Goal: Download file/media

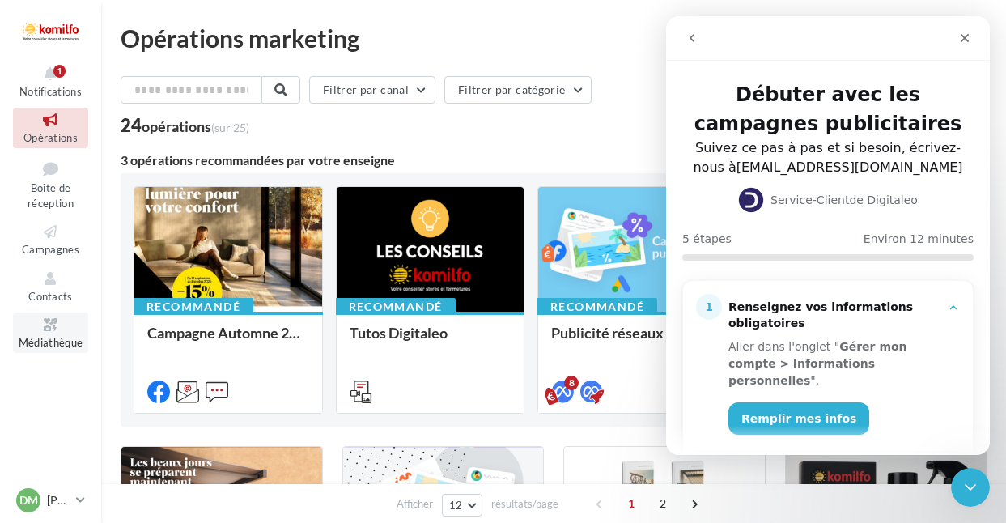
click at [51, 320] on icon at bounding box center [51, 325] width 66 height 19
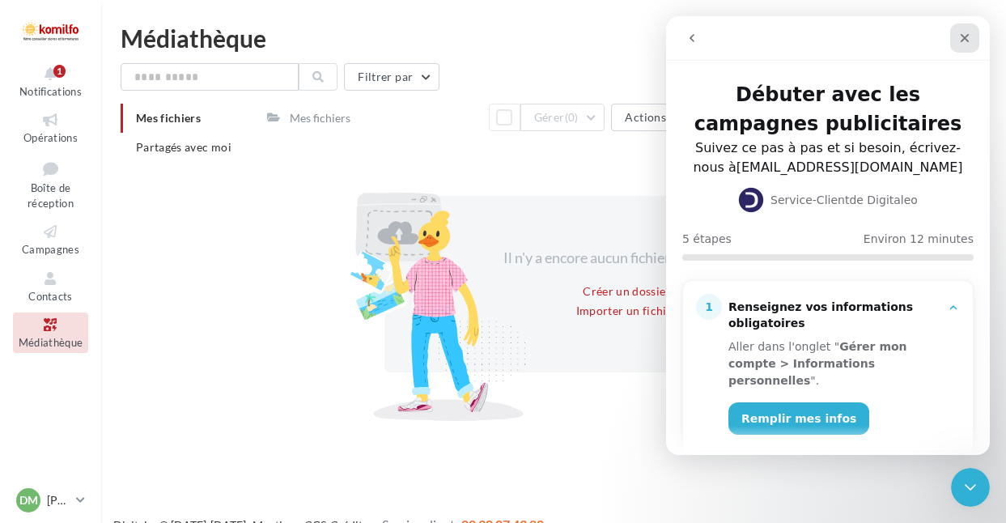
click at [968, 37] on icon "Fermer" at bounding box center [964, 38] width 13 height 13
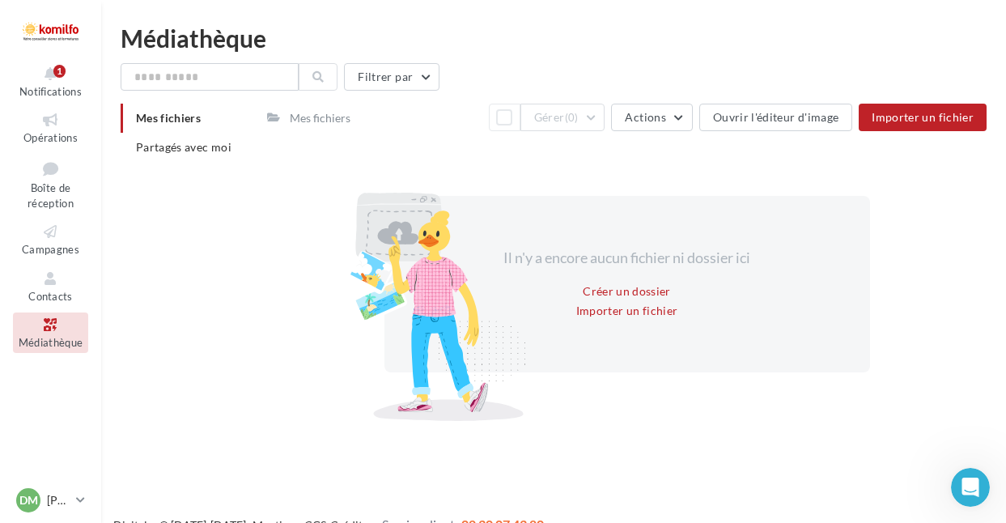
click at [312, 113] on div "Mes fichiers" at bounding box center [320, 118] width 61 height 16
click at [192, 145] on span "Partagés avec moi" at bounding box center [183, 147] width 95 height 14
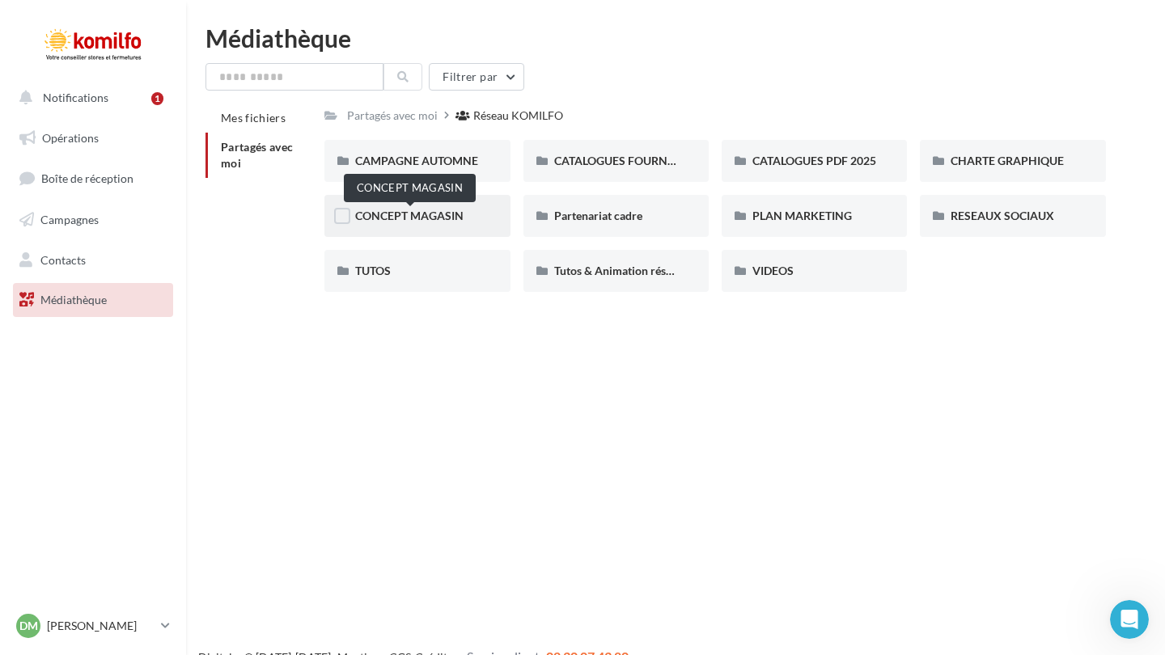
click at [412, 211] on span "CONCEPT MAGASIN" at bounding box center [409, 216] width 108 height 14
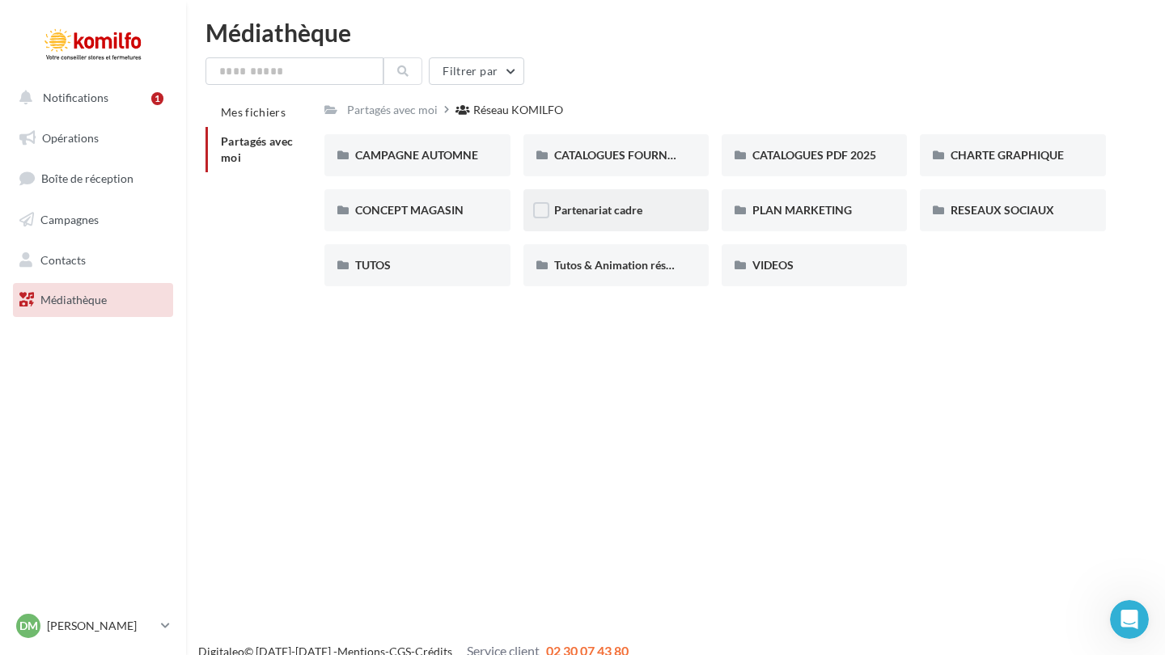
scroll to position [6, 0]
click at [637, 265] on span "Tutos & Animation réseau" at bounding box center [618, 264] width 129 height 14
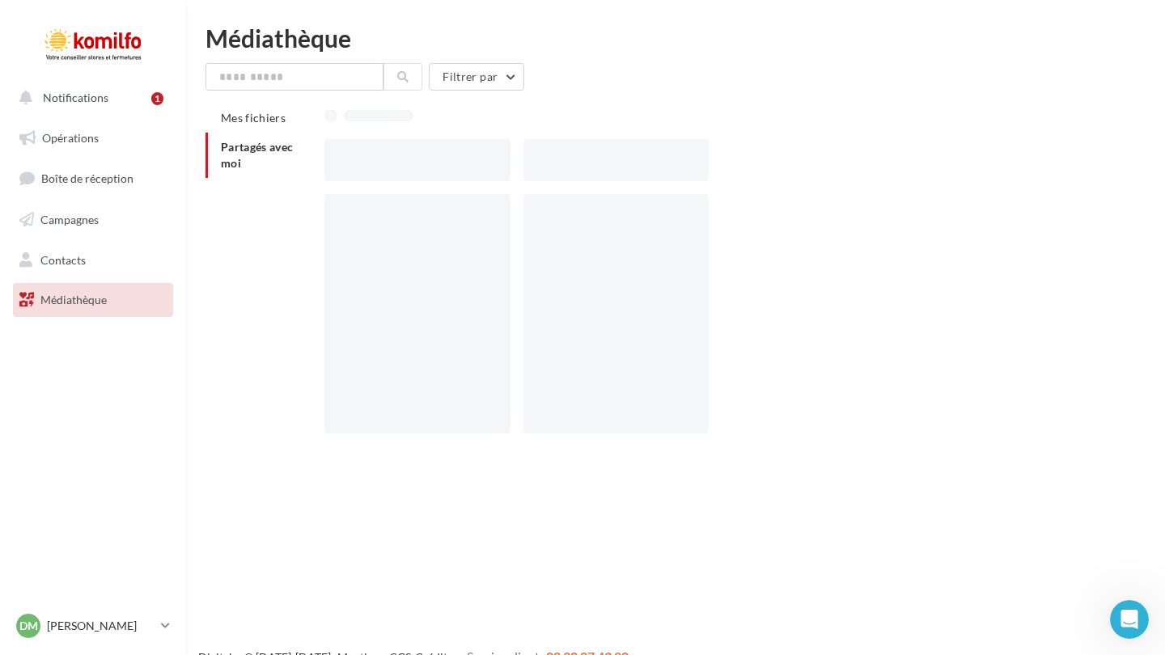
scroll to position [6, 0]
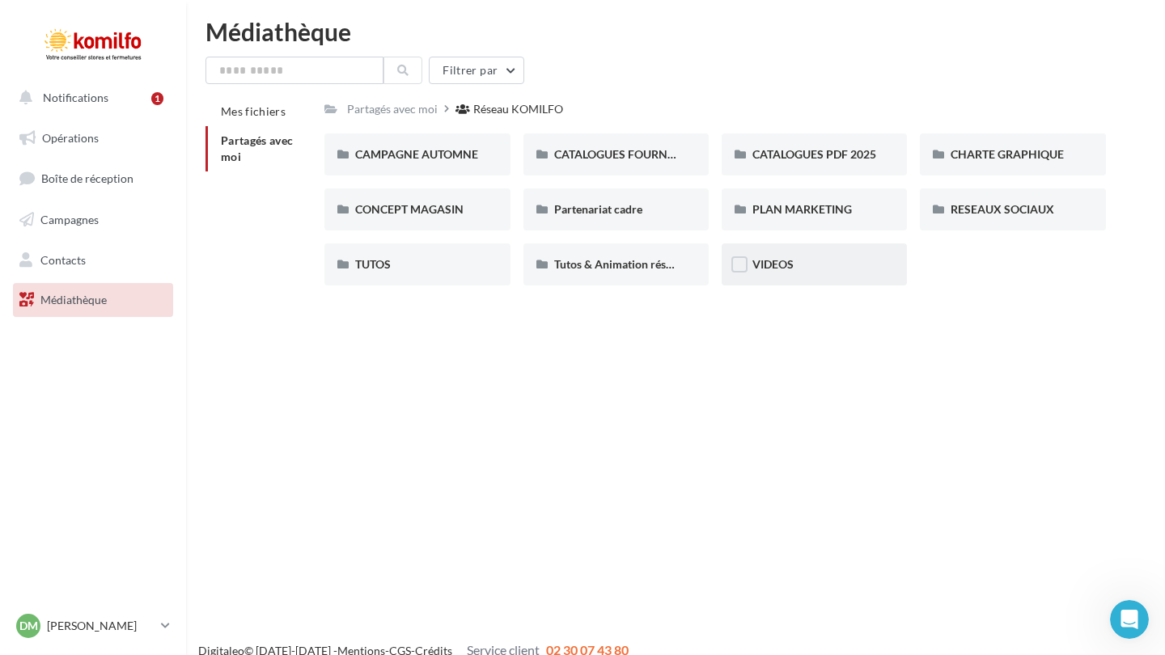
click at [817, 272] on div "VIDEOS" at bounding box center [815, 264] width 124 height 16
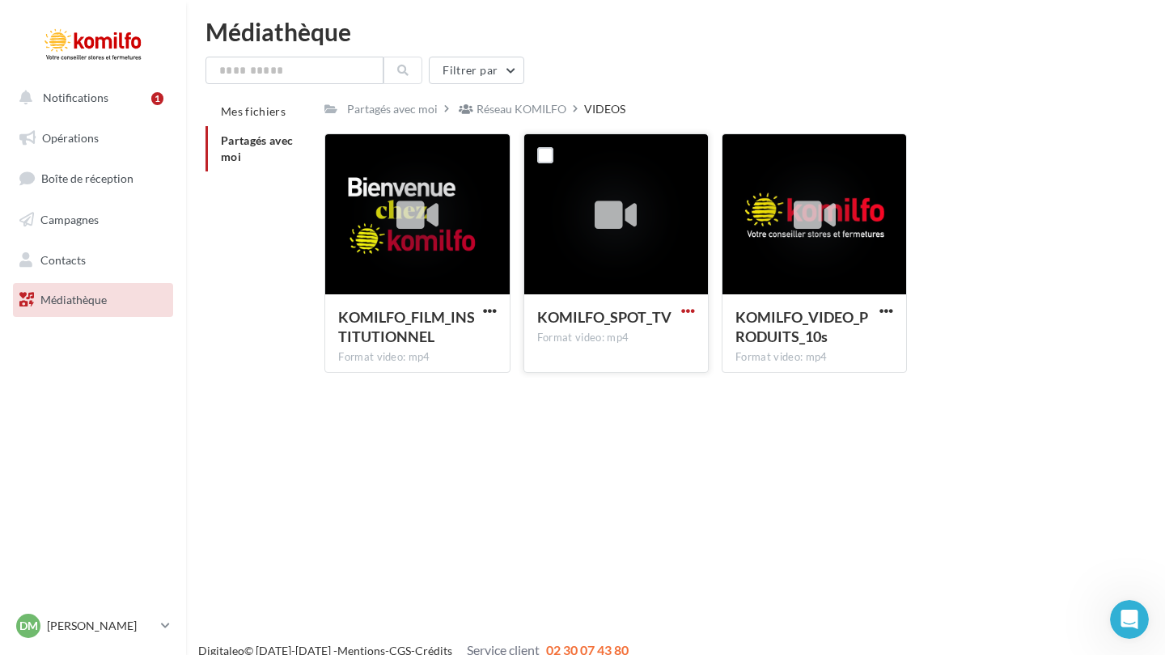
click at [693, 307] on span "button" at bounding box center [688, 311] width 14 height 14
click at [626, 340] on button "Télécharger" at bounding box center [617, 343] width 162 height 42
click at [1005, 182] on div "KOMILFO_FILM_INSTITUTIONNEL Format video: mp4 KOMILFO_FILM_INSTITUTIONNEL KOMIL…" at bounding box center [721, 260] width 795 height 252
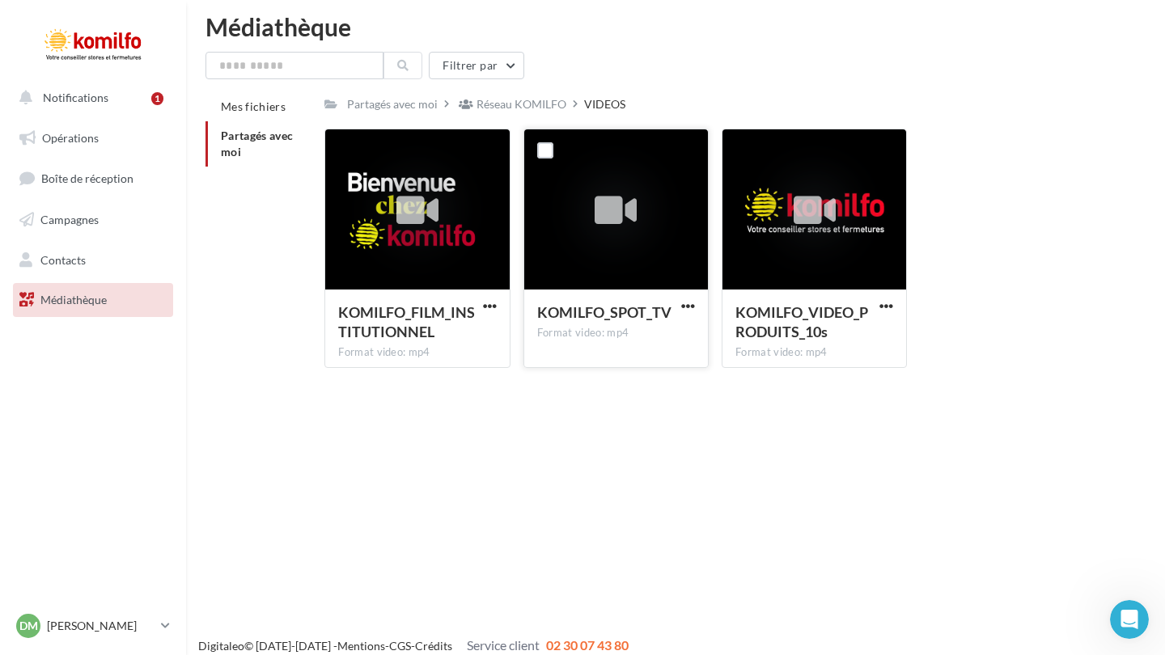
scroll to position [8, 0]
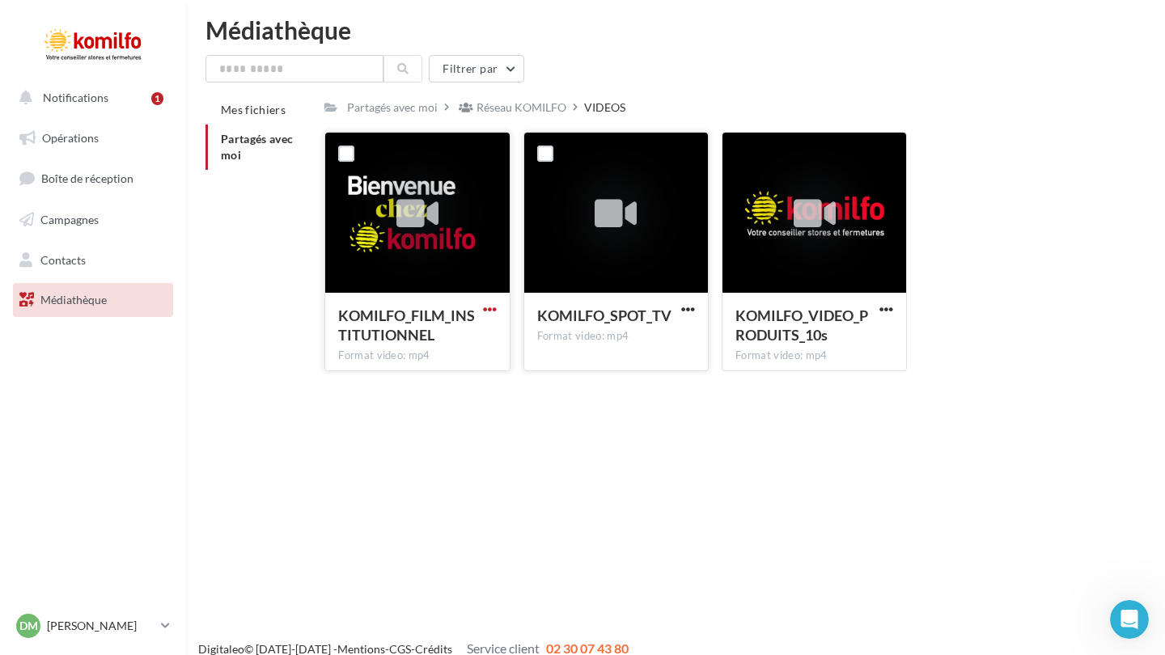
click at [487, 306] on span "button" at bounding box center [490, 310] width 14 height 14
click at [443, 333] on button "Télécharger" at bounding box center [419, 341] width 162 height 42
click at [1005, 203] on div "KOMILFO_FILM_INSTITUTIONNEL Format video: mp4 KOMILFO_FILM_INSTITUTIONNEL KOMIL…" at bounding box center [721, 258] width 795 height 252
click at [523, 108] on div "Réseau KOMILFO" at bounding box center [522, 108] width 90 height 16
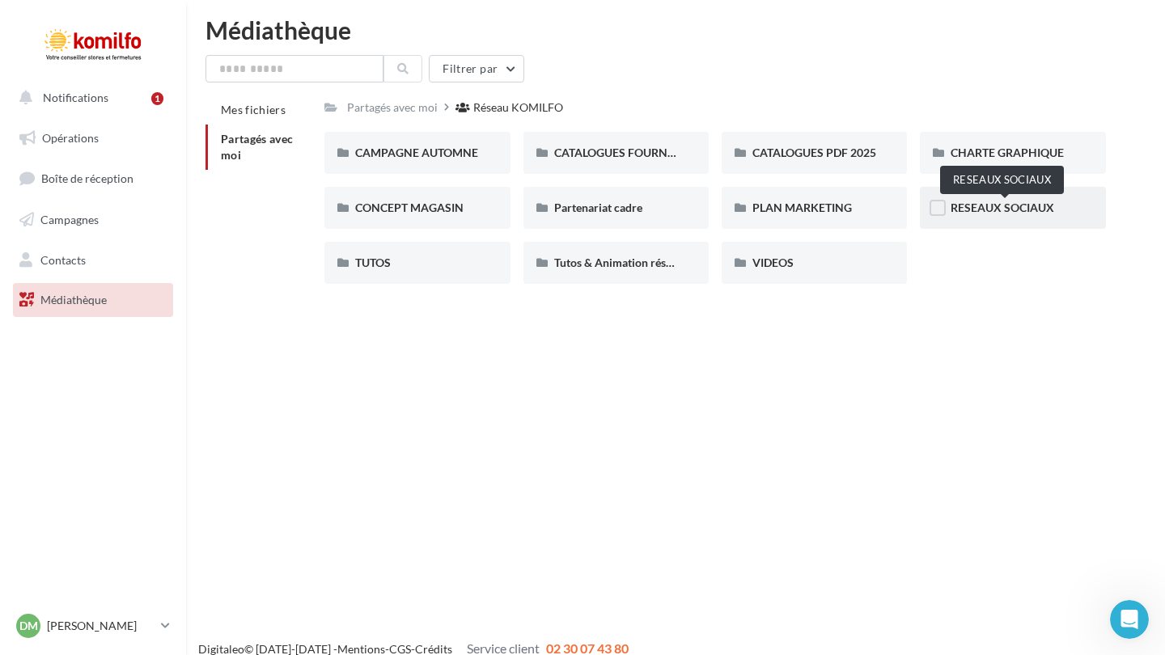
click at [982, 205] on span "RESEAUX SOCIAUX" at bounding box center [1003, 208] width 104 height 14
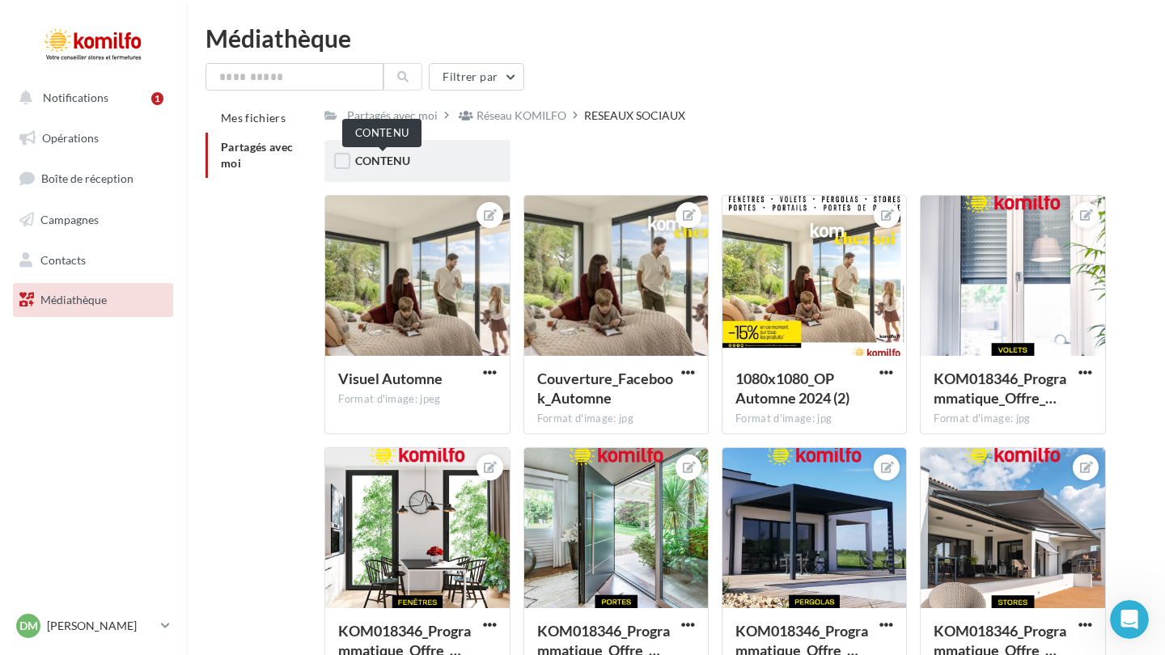
click at [401, 167] on span "CONTENU" at bounding box center [382, 161] width 55 height 14
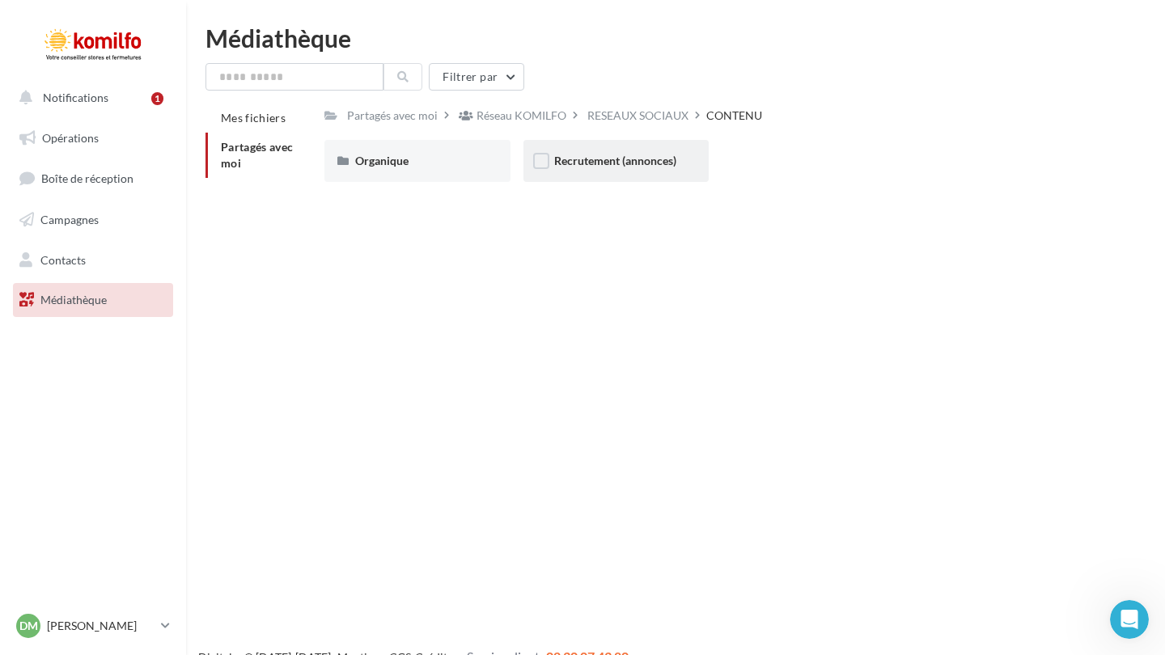
click at [604, 169] on div "Recrutement (annonces)" at bounding box center [616, 161] width 124 height 16
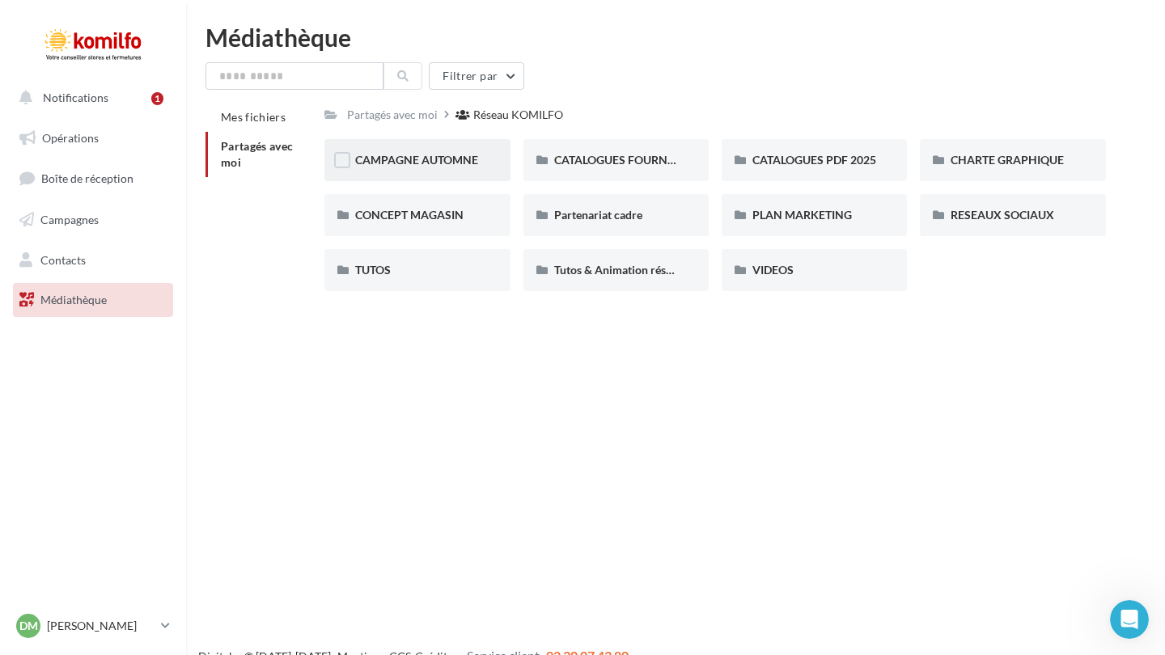
scroll to position [11, 0]
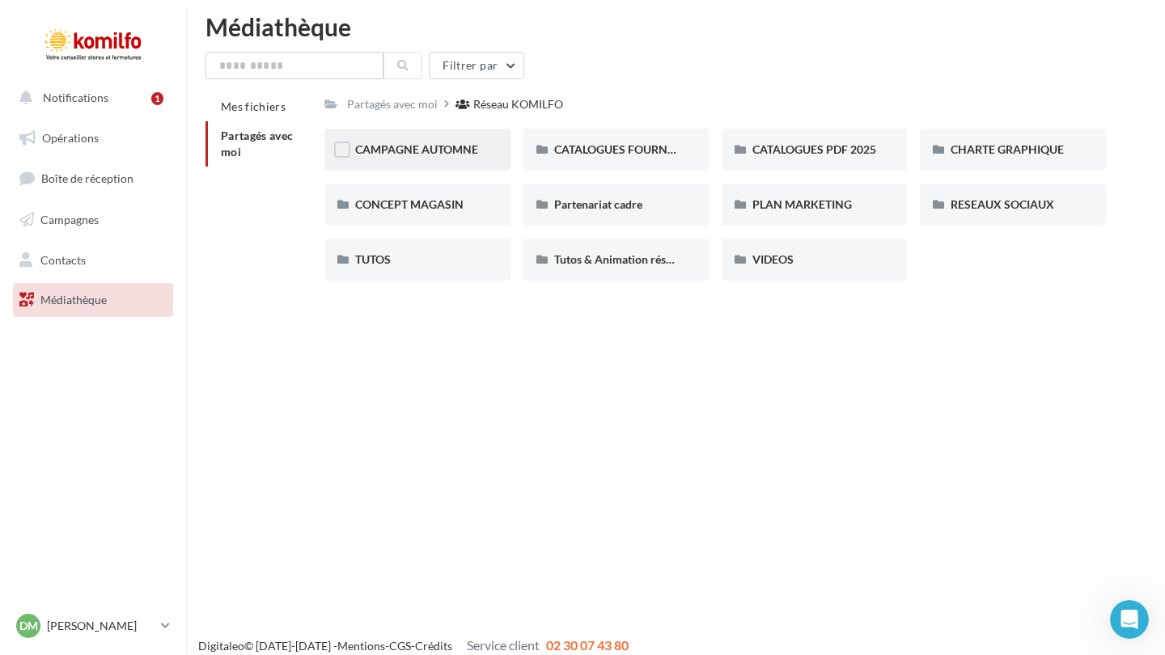
click at [466, 158] on div "CAMPAGNE AUTOMNE" at bounding box center [417, 150] width 124 height 16
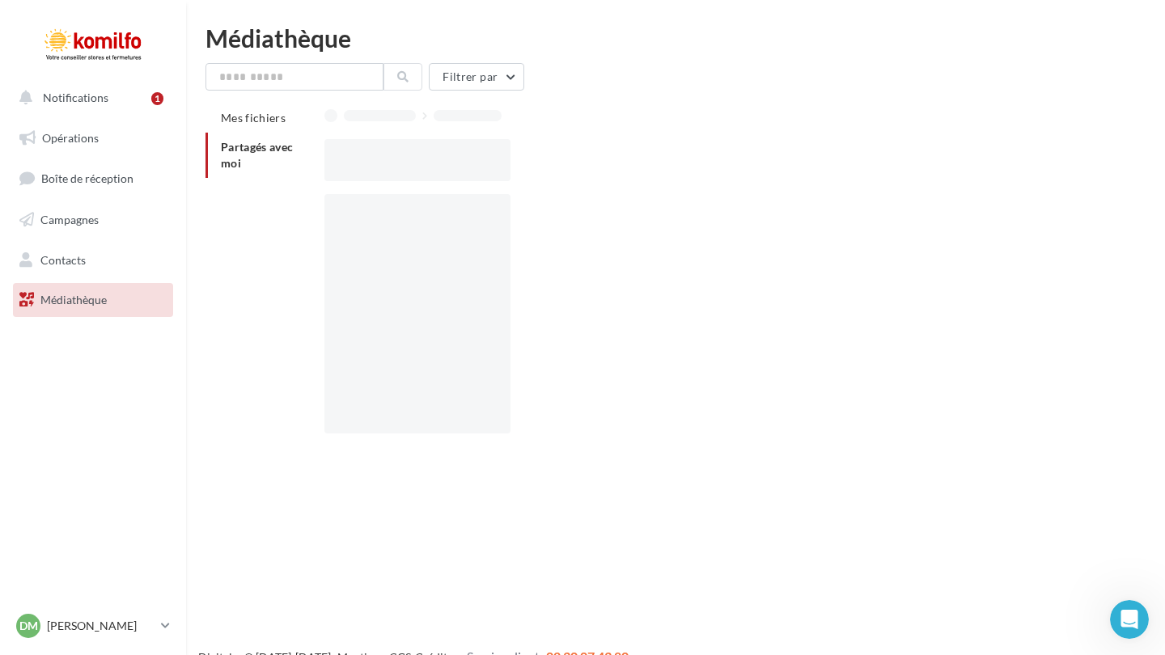
scroll to position [11, 0]
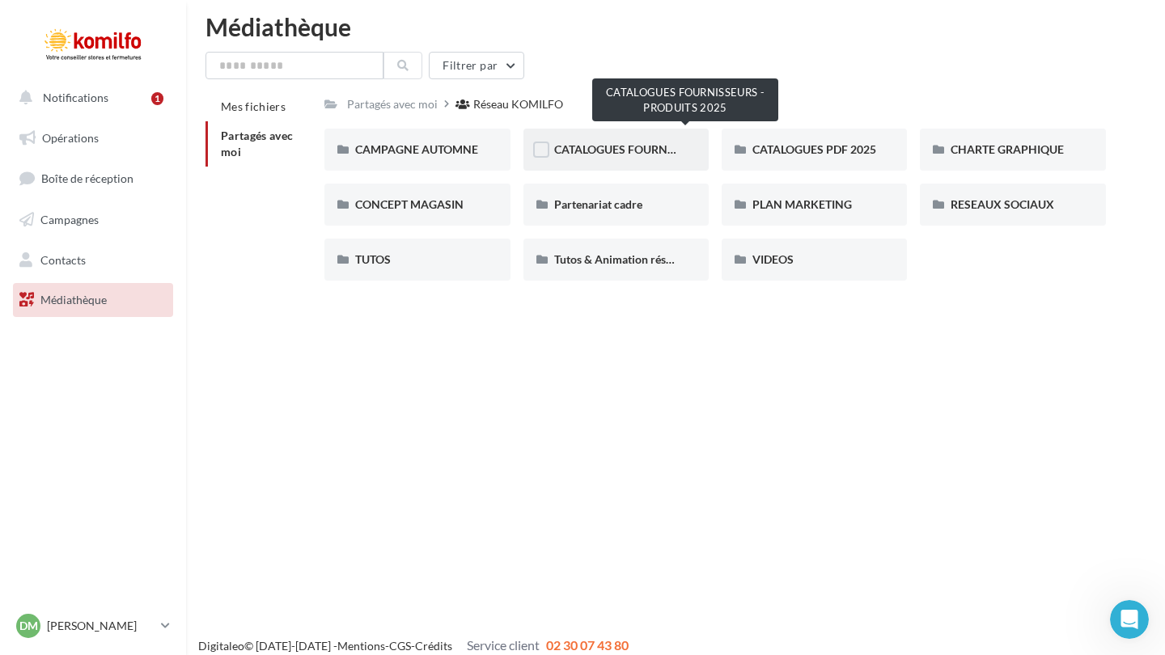
click at [583, 144] on span "CATALOGUES FOURNISSEURS - PRODUITS 2025" at bounding box center [679, 149] width 251 height 14
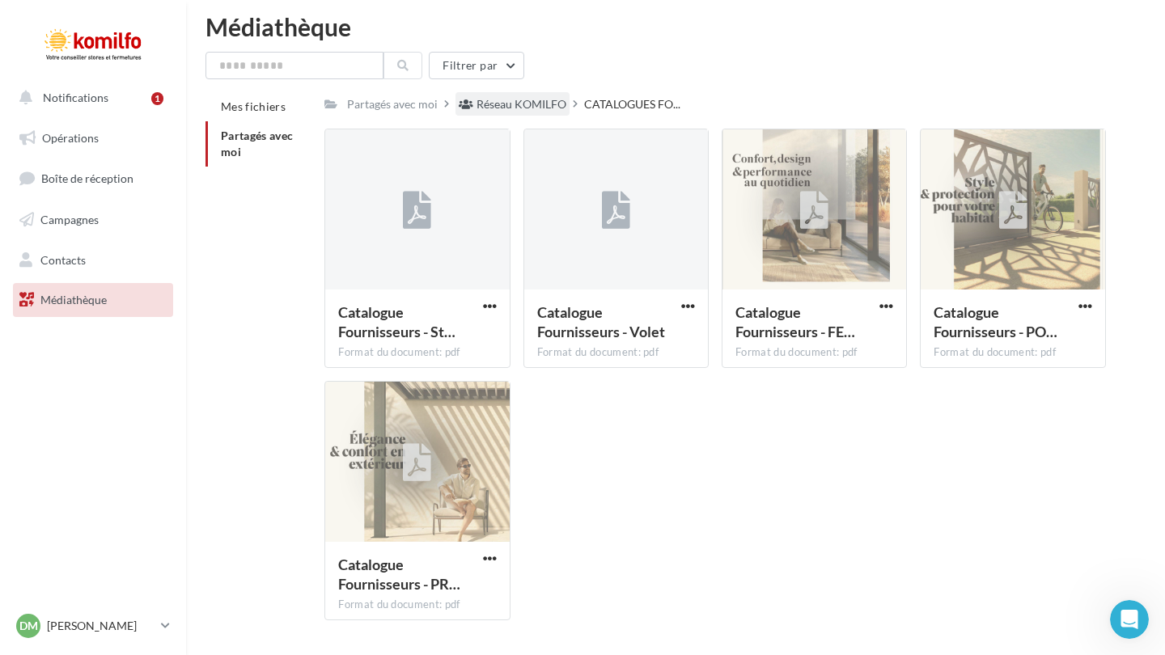
click at [558, 102] on div "Réseau KOMILFO" at bounding box center [522, 104] width 90 height 16
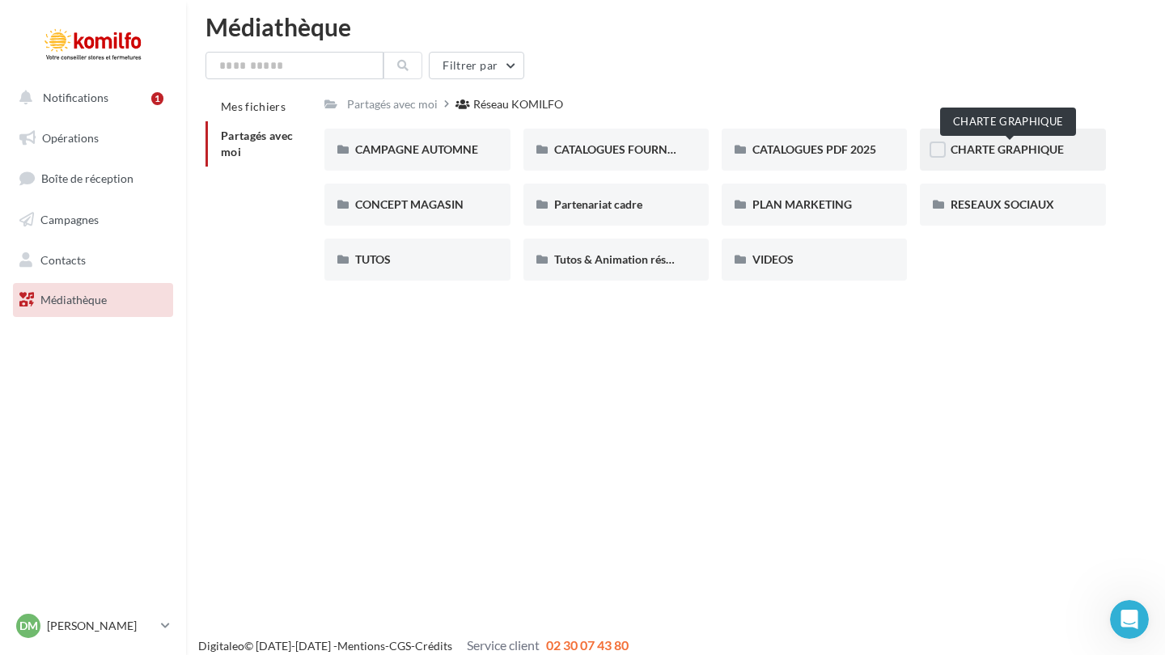
click at [1005, 151] on span "CHARTE GRAPHIQUE" at bounding box center [1007, 149] width 113 height 14
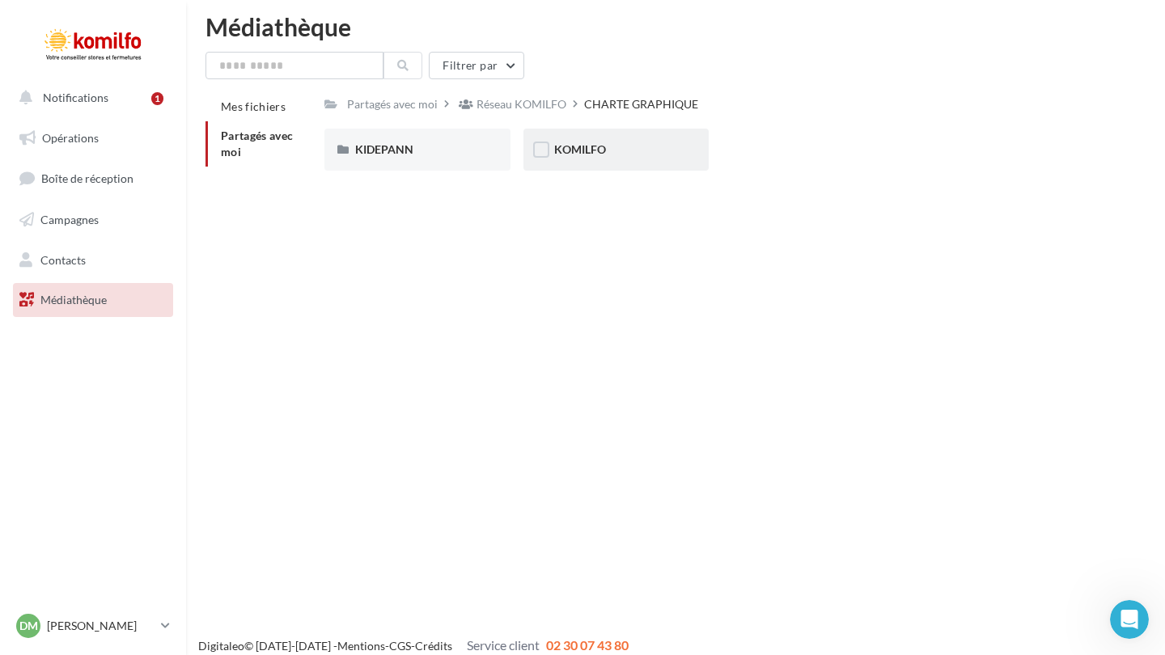
click at [622, 149] on div "KOMILFO" at bounding box center [616, 150] width 124 height 16
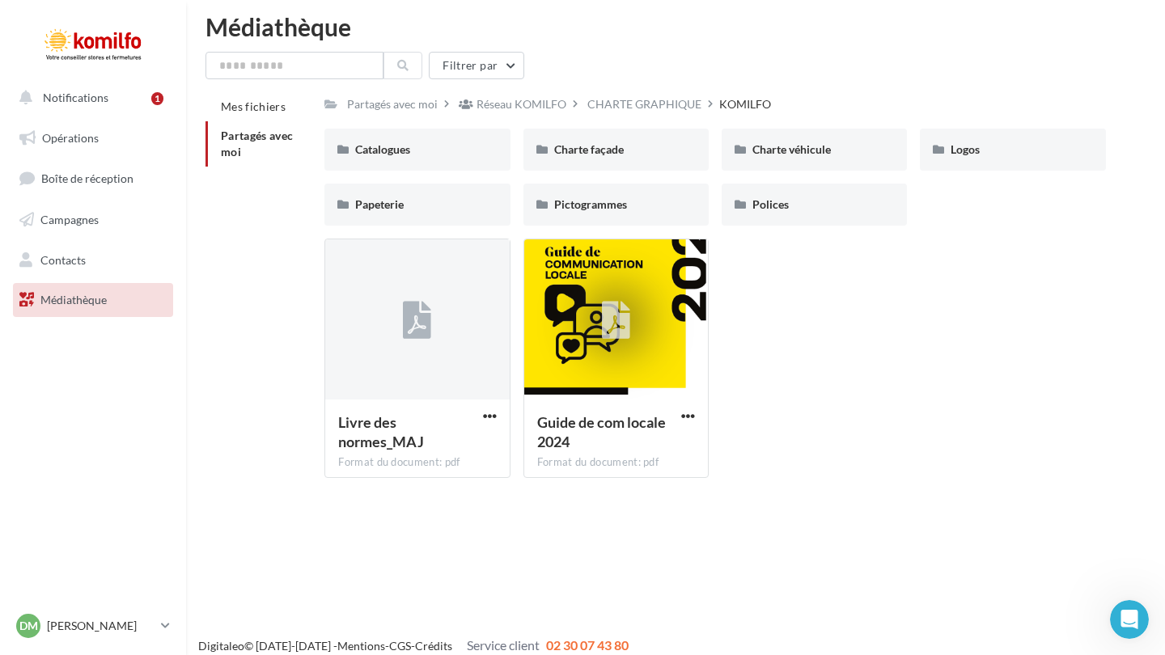
click at [525, 106] on div "Réseau KOMILFO" at bounding box center [522, 104] width 90 height 16
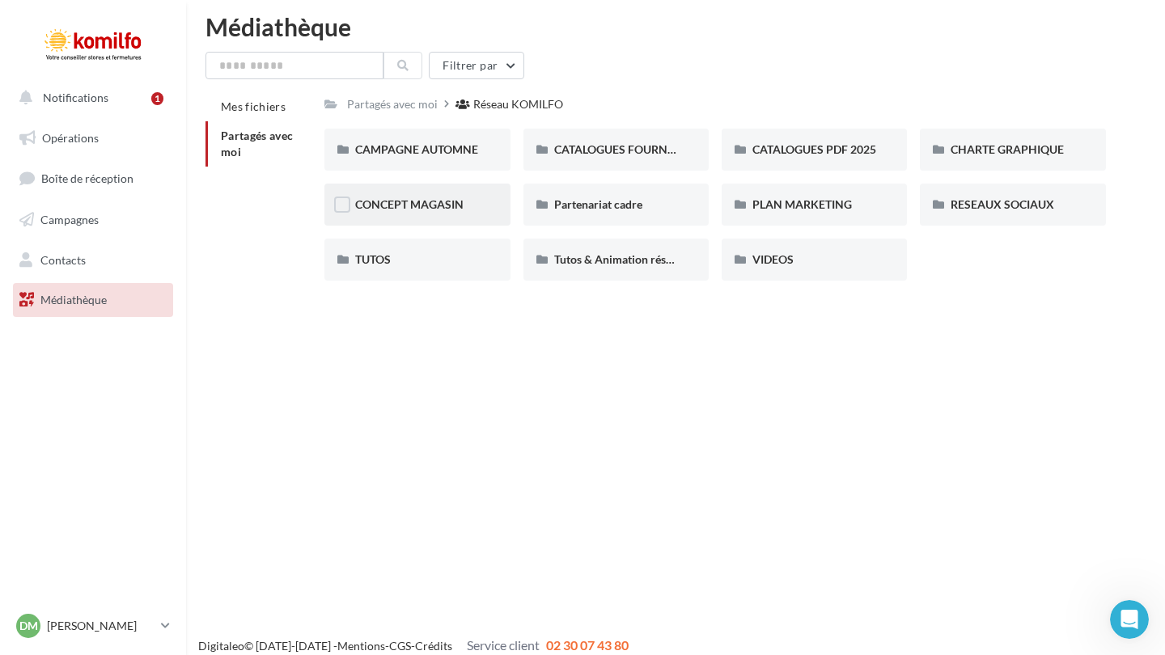
click at [454, 210] on span "CONCEPT MAGASIN" at bounding box center [409, 204] width 108 height 14
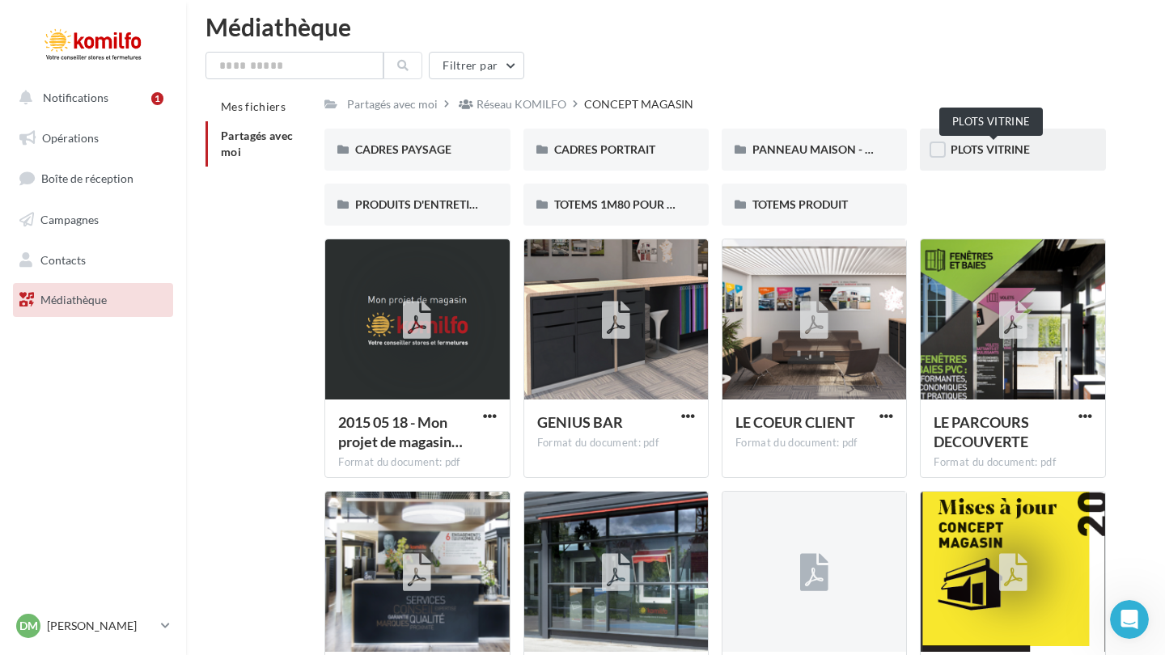
click at [1005, 146] on span "PLOTS VITRINE" at bounding box center [990, 149] width 79 height 14
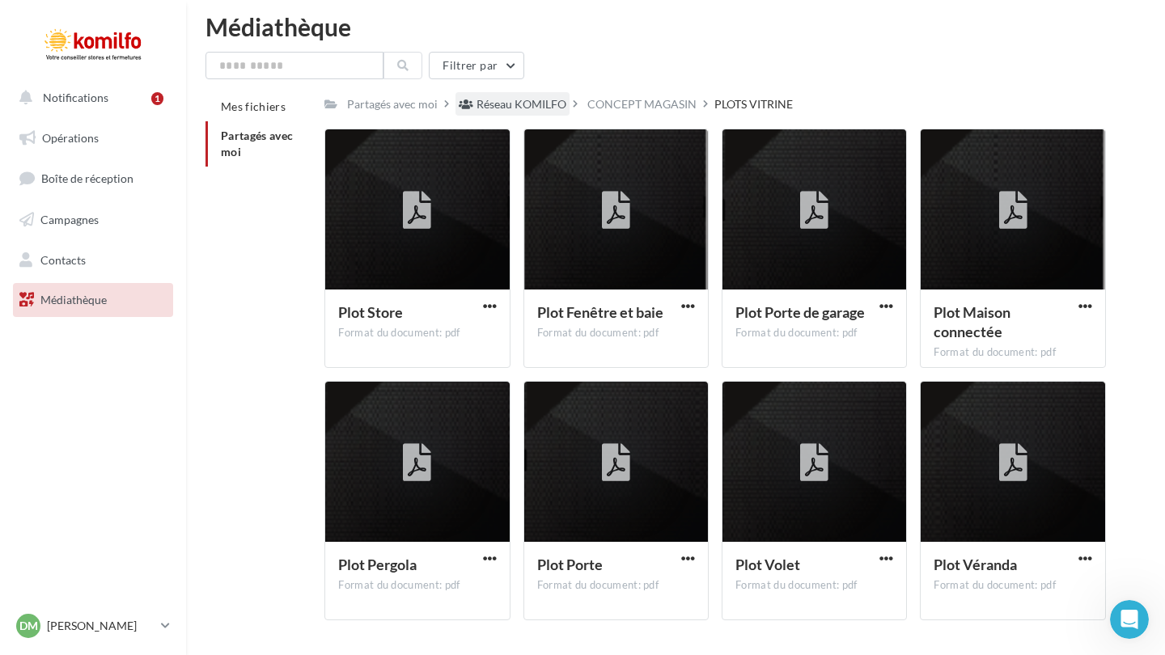
click at [518, 104] on div "Réseau KOMILFO" at bounding box center [522, 104] width 90 height 16
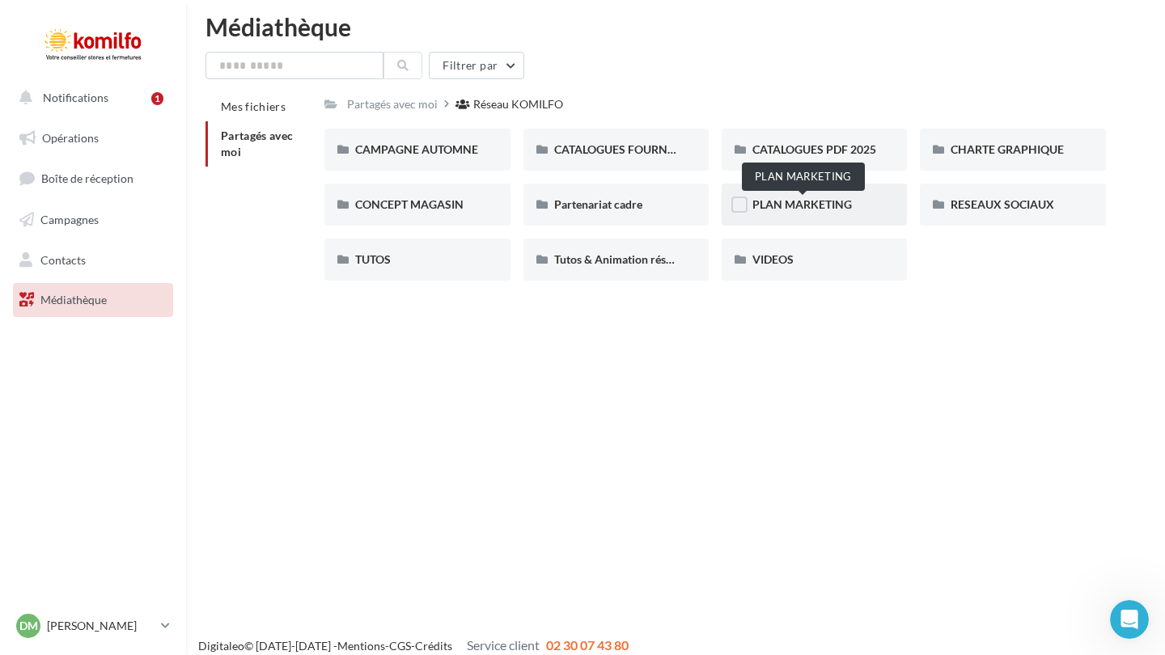
click at [790, 199] on span "PLAN MARKETING" at bounding box center [803, 204] width 100 height 14
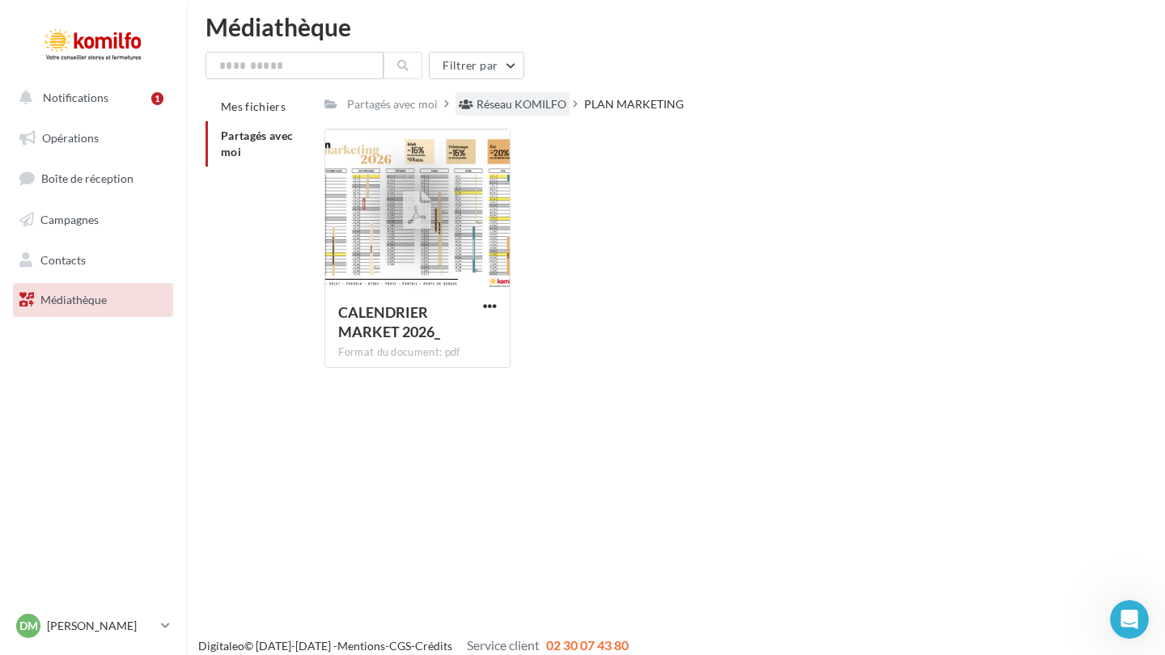
click at [523, 108] on div "Réseau KOMILFO" at bounding box center [522, 104] width 90 height 16
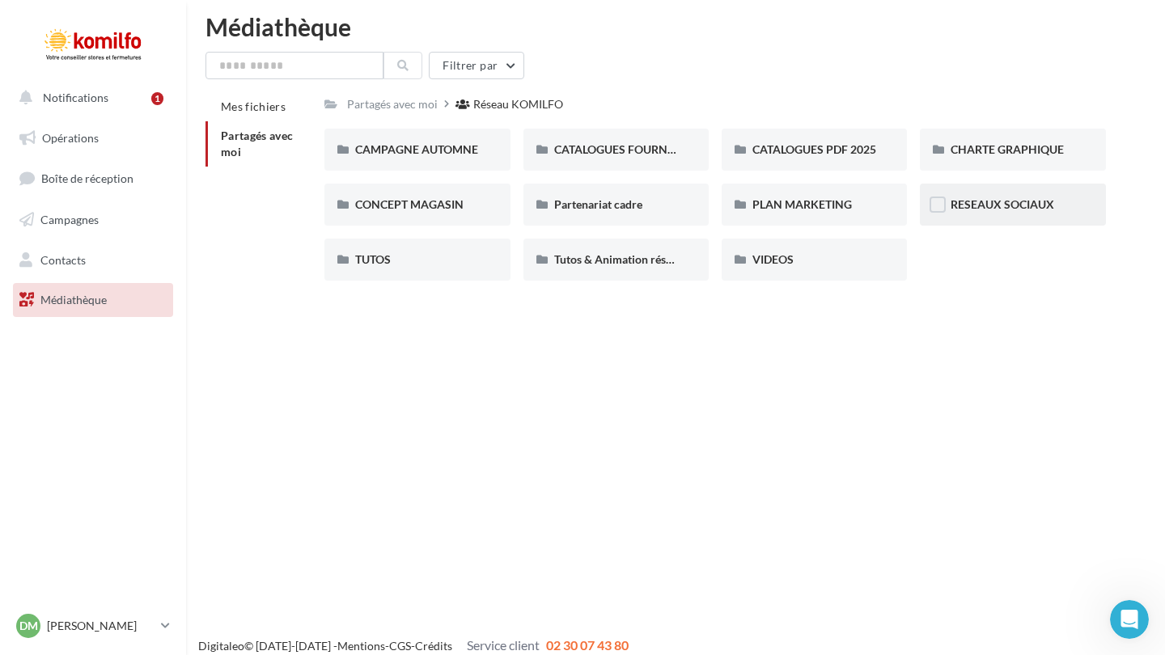
click at [1005, 197] on div "RESEAUX SOCIAUX" at bounding box center [1013, 205] width 124 height 16
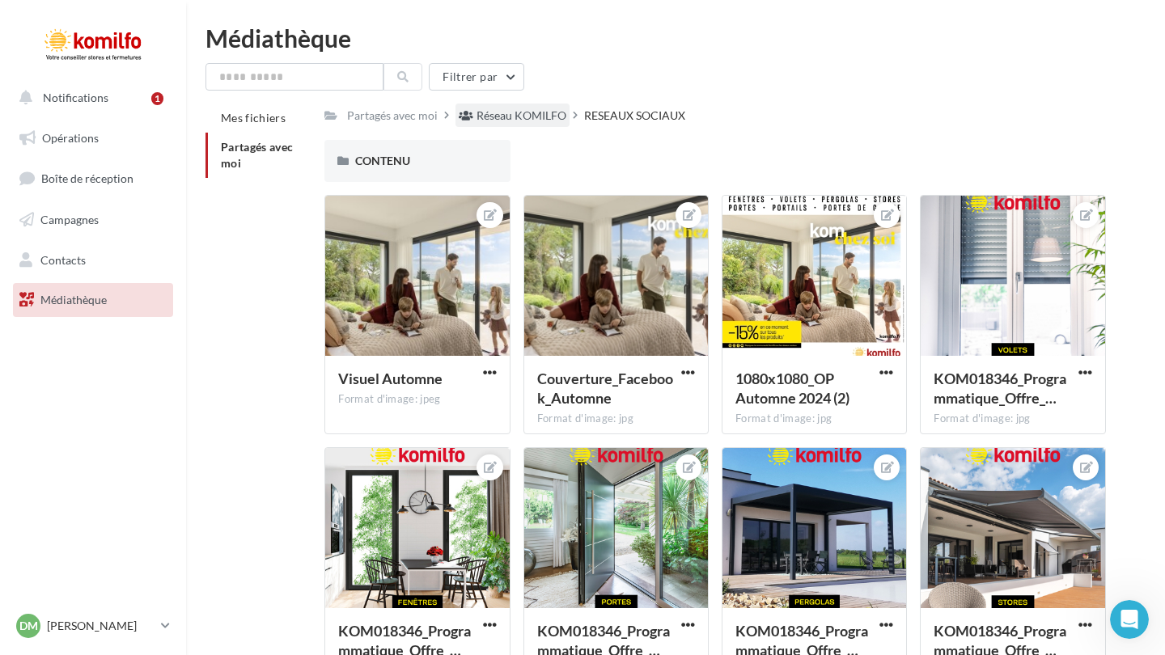
click at [540, 125] on div "Réseau KOMILFO" at bounding box center [513, 115] width 114 height 23
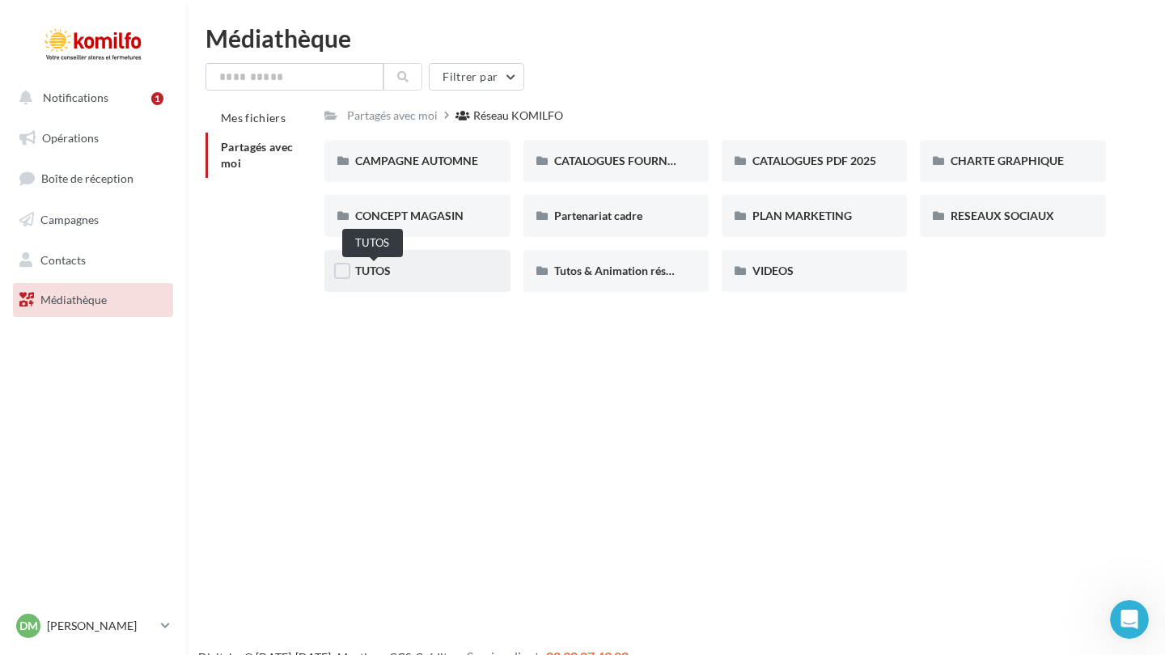
click at [355, 277] on span "TUTOS" at bounding box center [373, 271] width 36 height 14
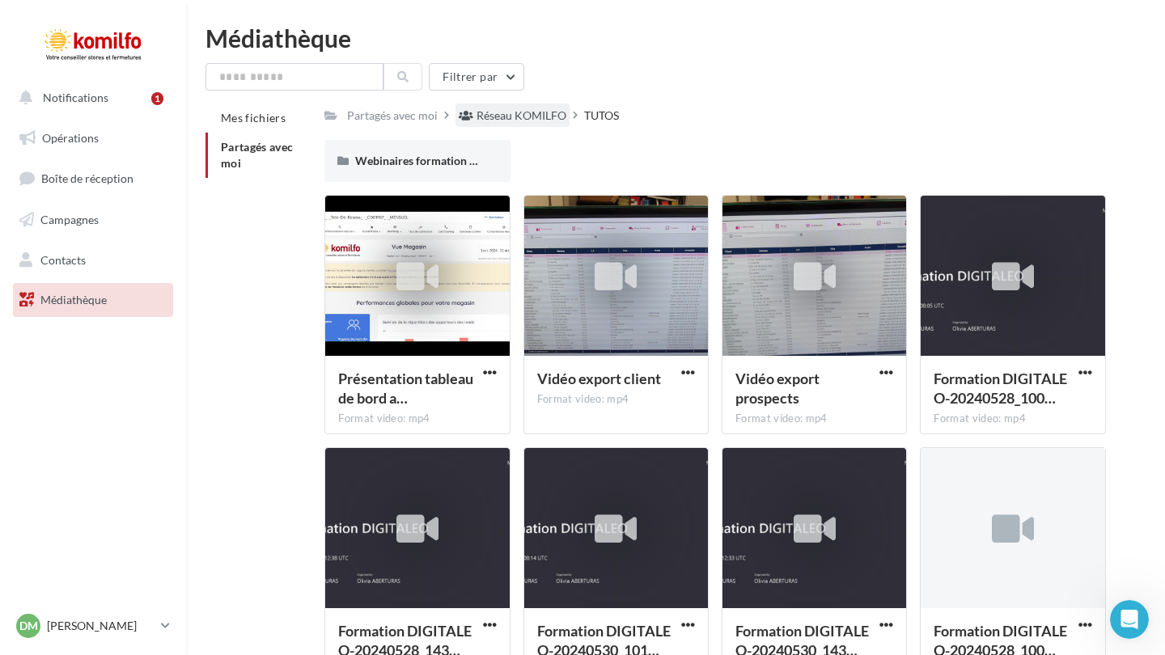
click at [511, 120] on div "Réseau KOMILFO" at bounding box center [522, 116] width 90 height 16
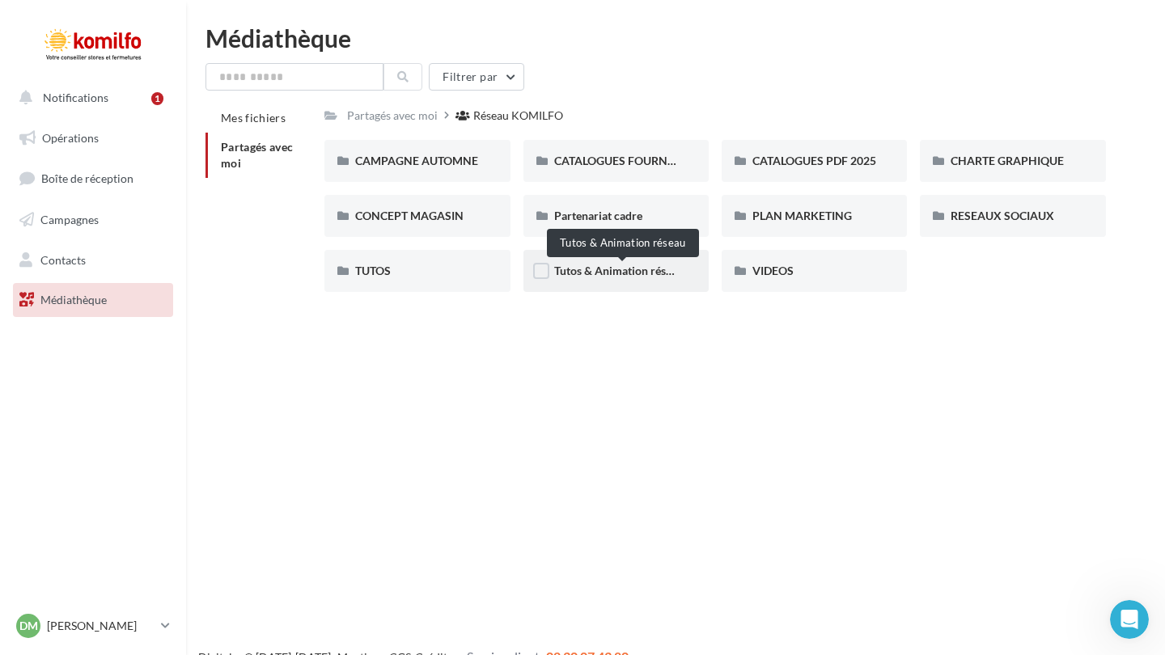
click at [648, 277] on span "Tutos & Animation réseau" at bounding box center [618, 271] width 129 height 14
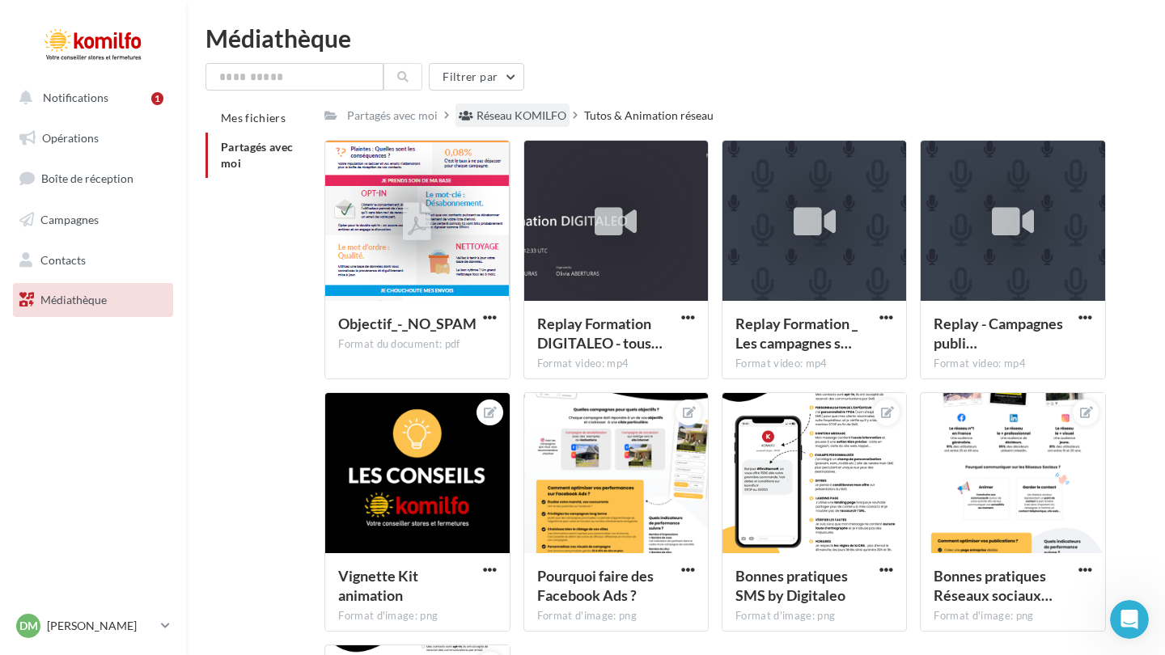
click at [532, 110] on div "Réseau KOMILFO" at bounding box center [522, 116] width 90 height 16
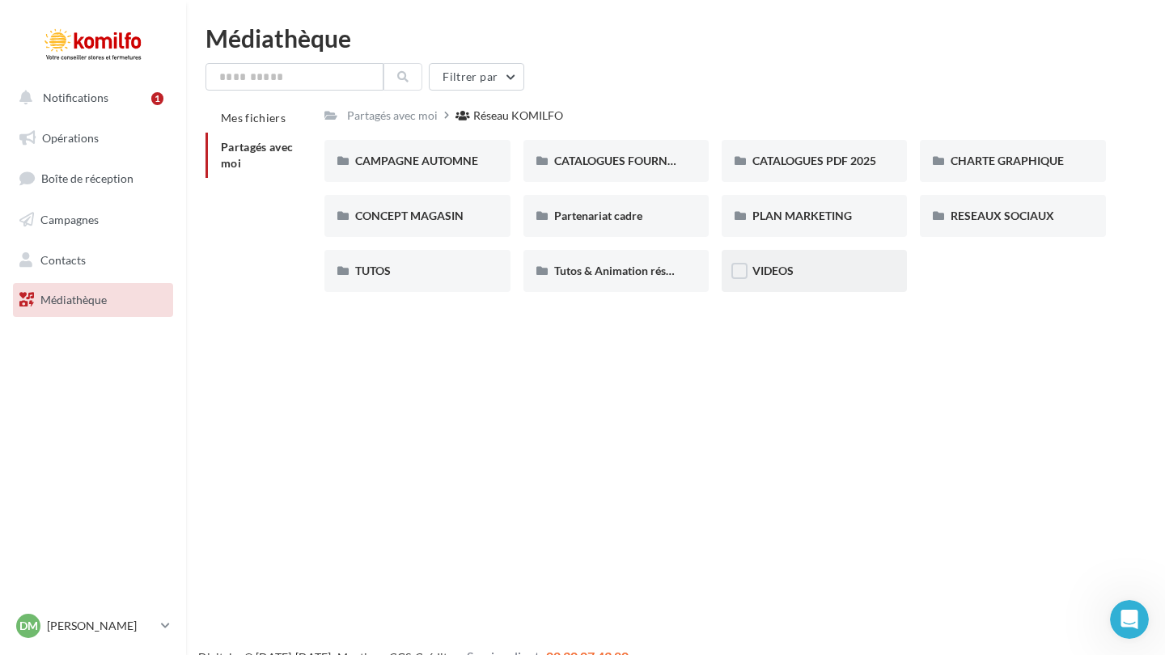
click at [859, 273] on div "VIDEOS" at bounding box center [815, 271] width 124 height 16
